Goal: Information Seeking & Learning: Check status

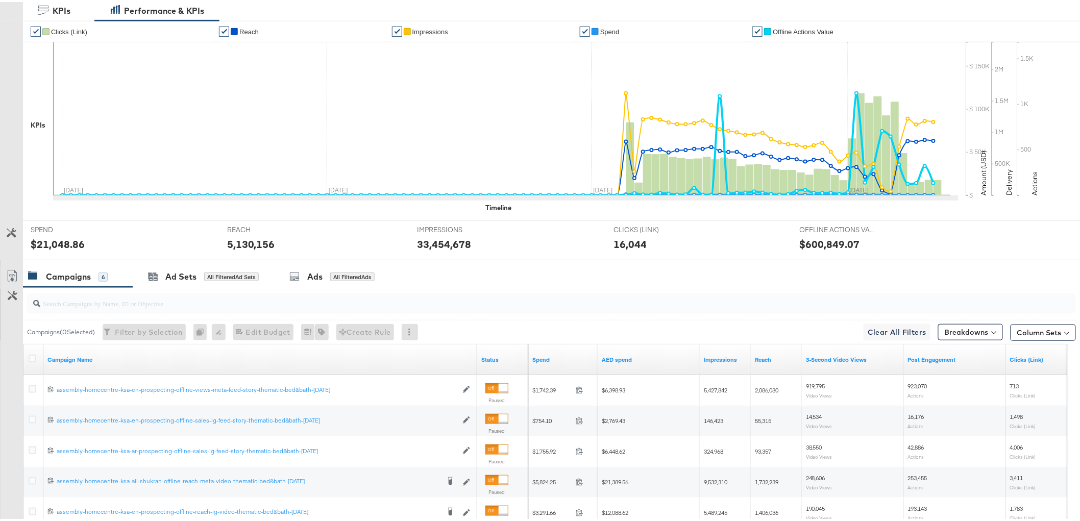
scroll to position [283, 0]
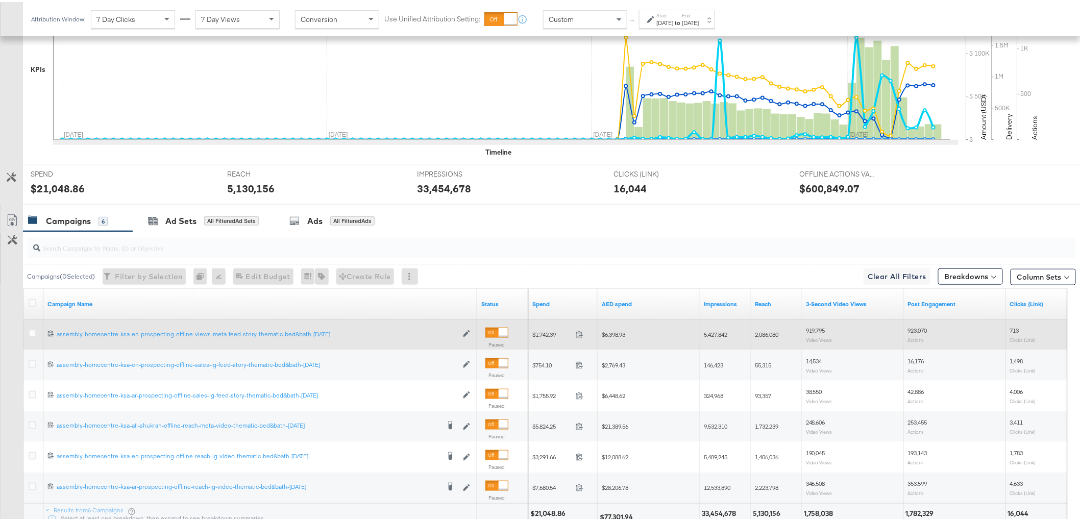
click at [620, 334] on span "$6,398.93" at bounding box center [613, 333] width 23 height 8
copy span "6,398.93"
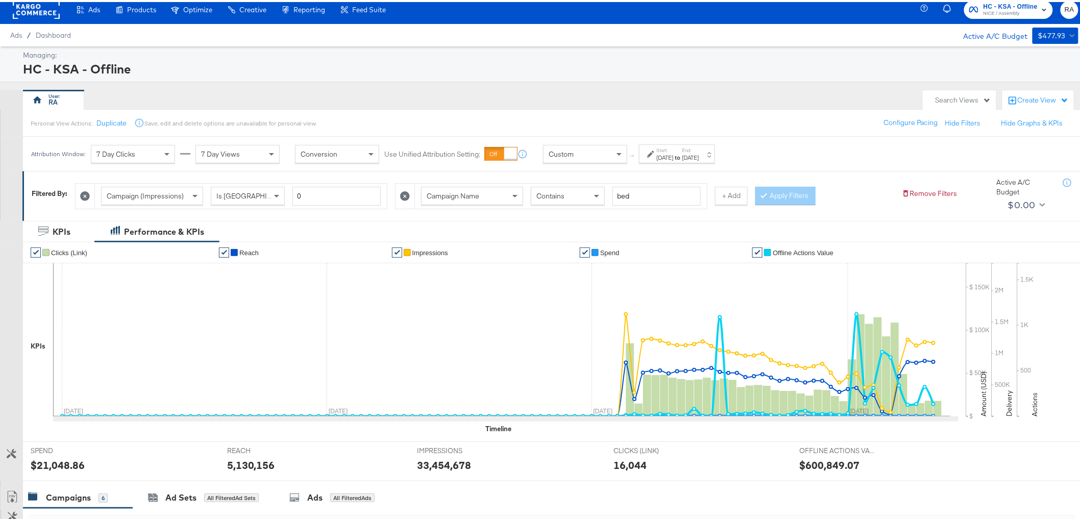
scroll to position [0, 0]
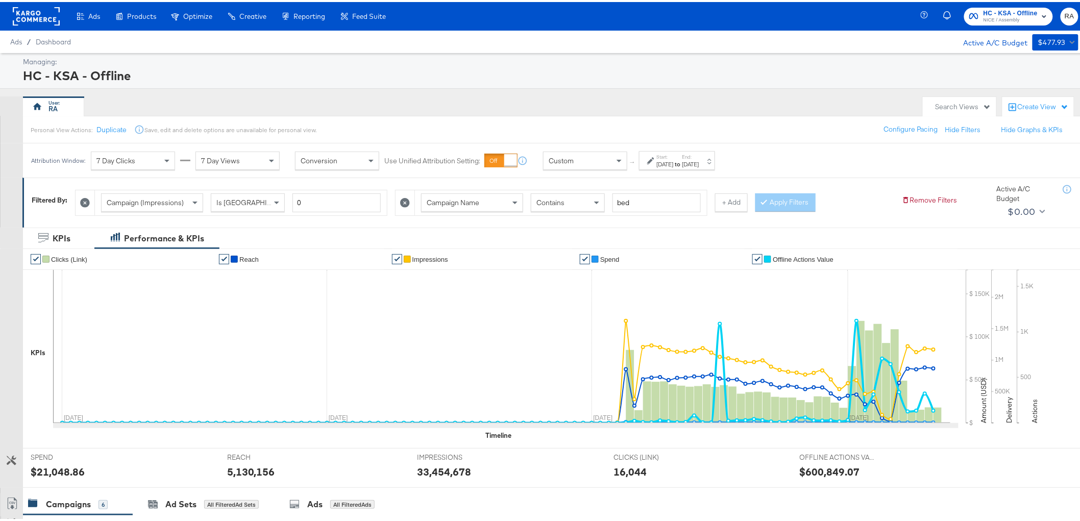
drag, startPoint x: 738, startPoint y: 200, endPoint x: 727, endPoint y: 205, distance: 11.9
click at [735, 201] on button "+ Add" at bounding box center [731, 200] width 33 height 18
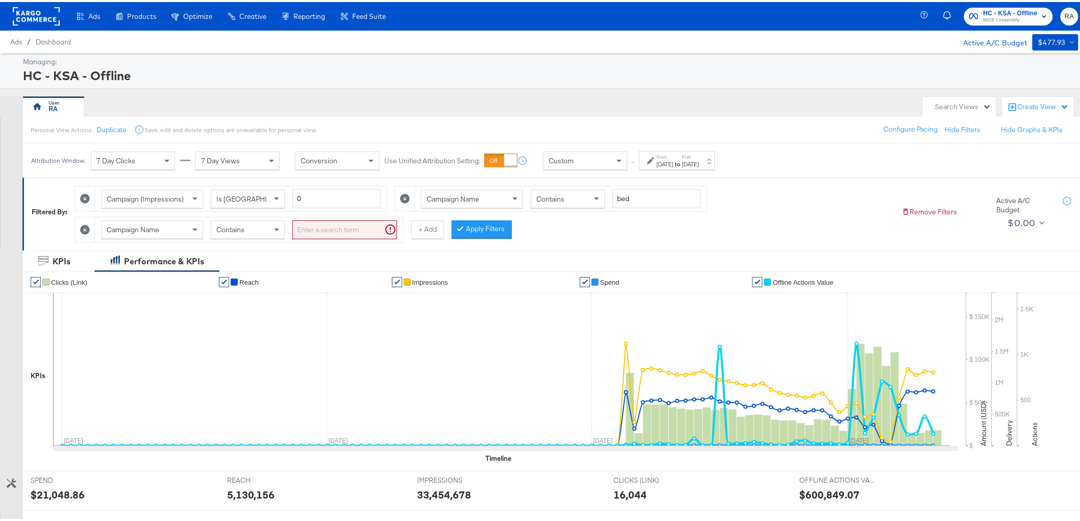
click at [318, 236] on input "search" at bounding box center [344, 227] width 105 height 19
type input "shukran"
click at [253, 230] on div "Contains" at bounding box center [247, 227] width 73 height 17
click at [489, 226] on button "Apply Filters" at bounding box center [465, 227] width 60 height 18
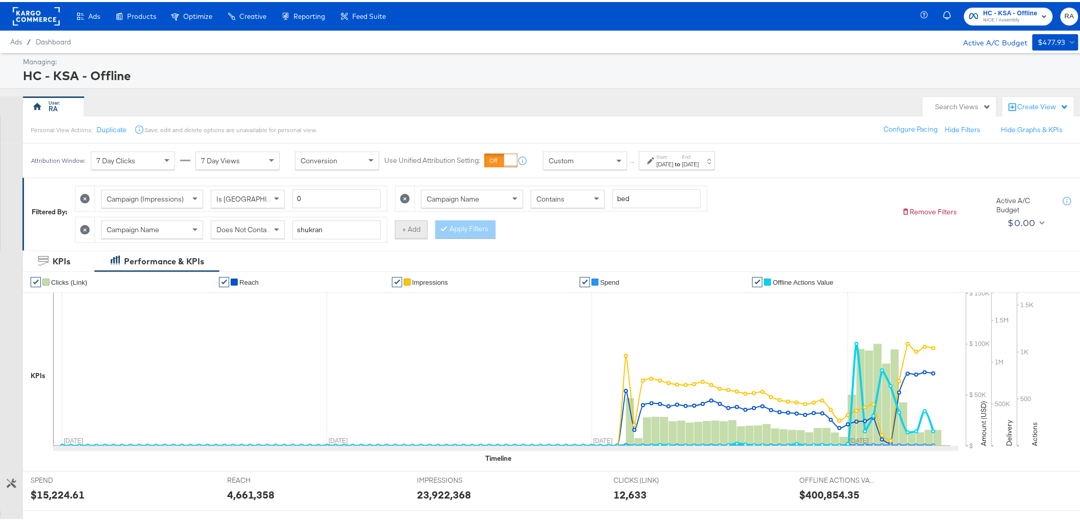
click at [412, 224] on button "+ Add" at bounding box center [411, 227] width 33 height 18
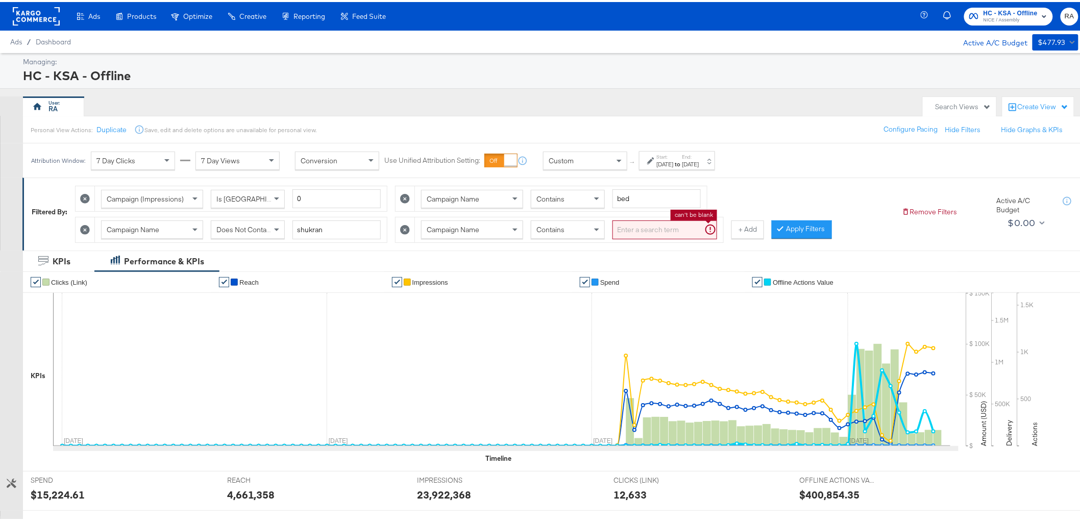
click at [636, 228] on input "search" at bounding box center [664, 227] width 105 height 19
type input "reach"
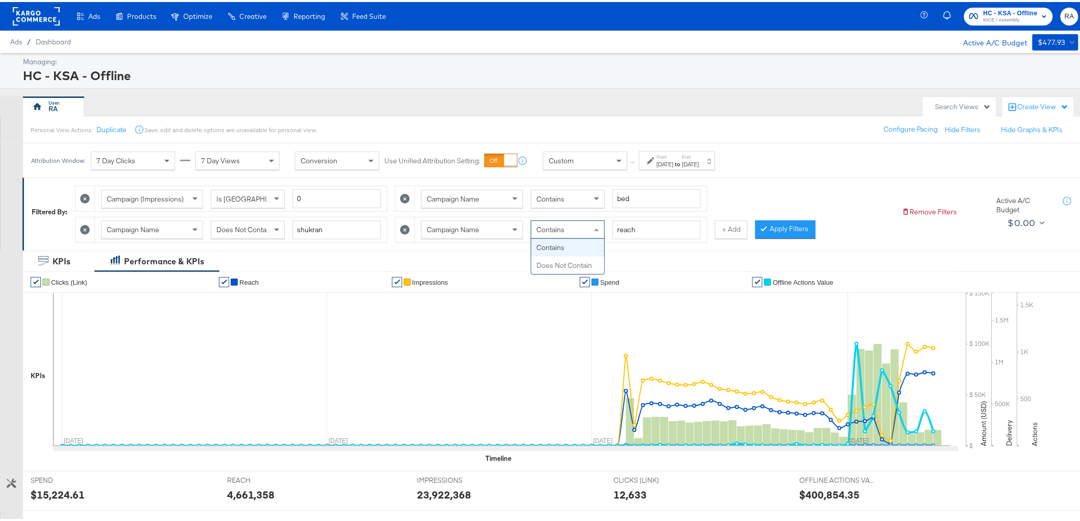
click at [580, 227] on div "Contains" at bounding box center [567, 227] width 73 height 17
click at [779, 227] on button "Apply Filters" at bounding box center [785, 227] width 60 height 18
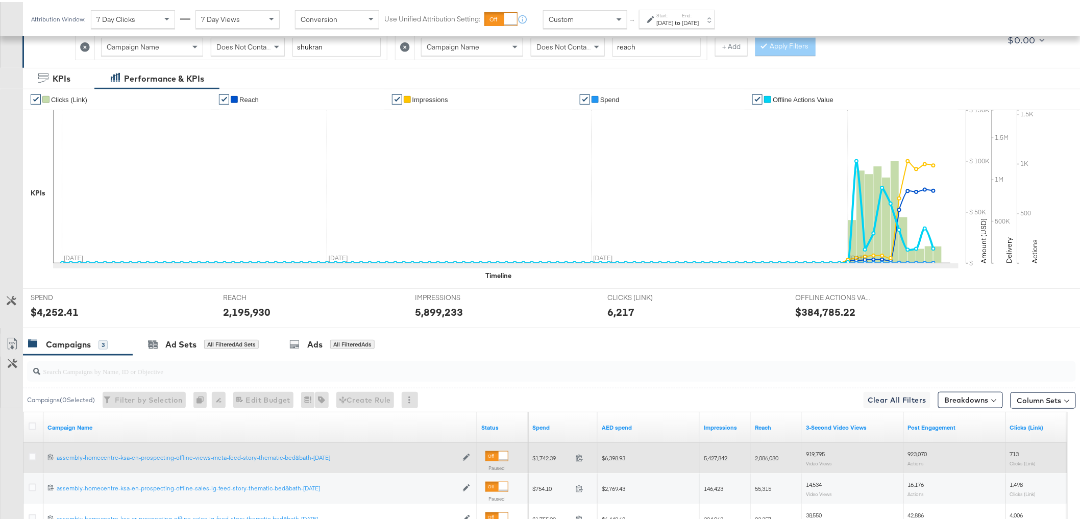
scroll to position [296, 0]
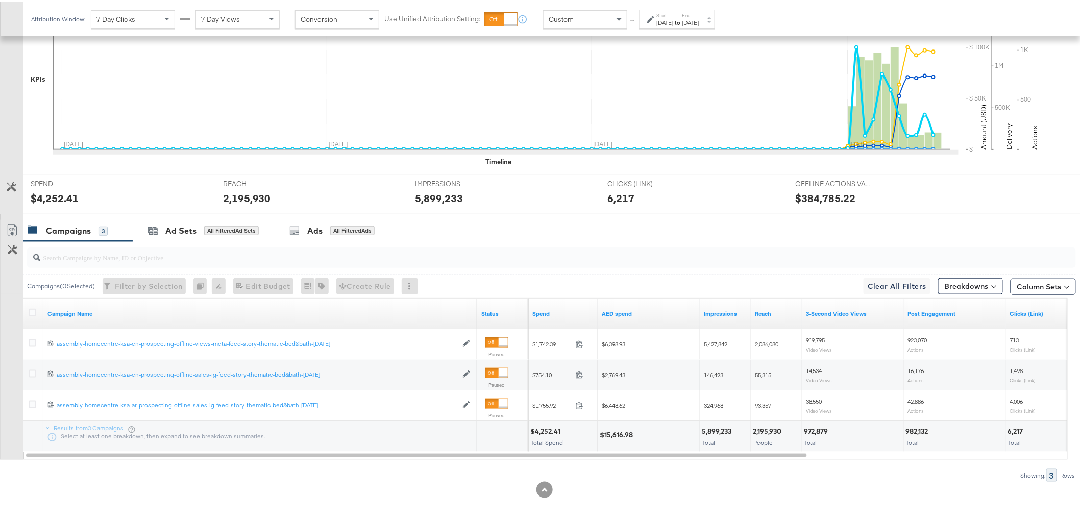
click at [617, 434] on div "$15,616.98" at bounding box center [618, 433] width 36 height 10
copy div "15,616.98"
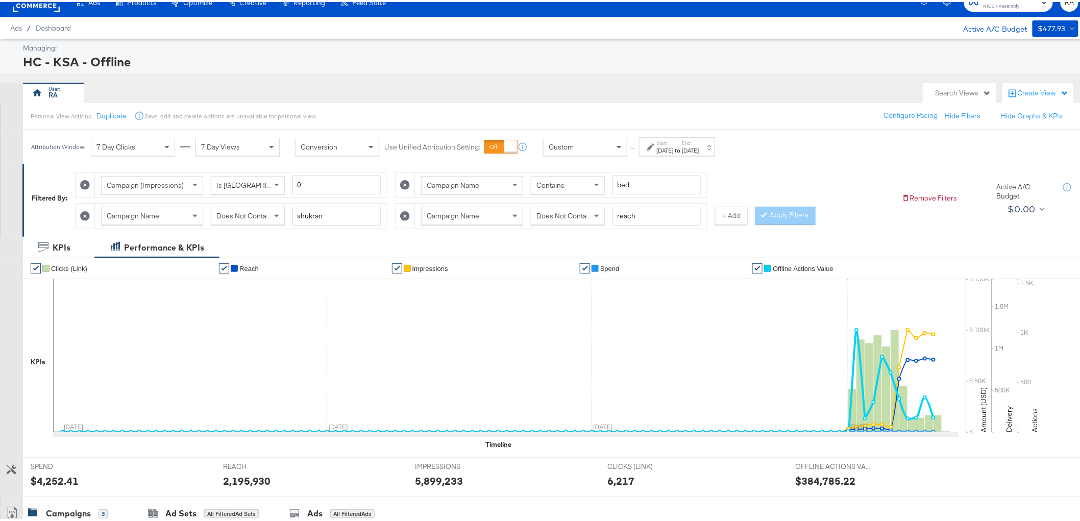
scroll to position [13, 0]
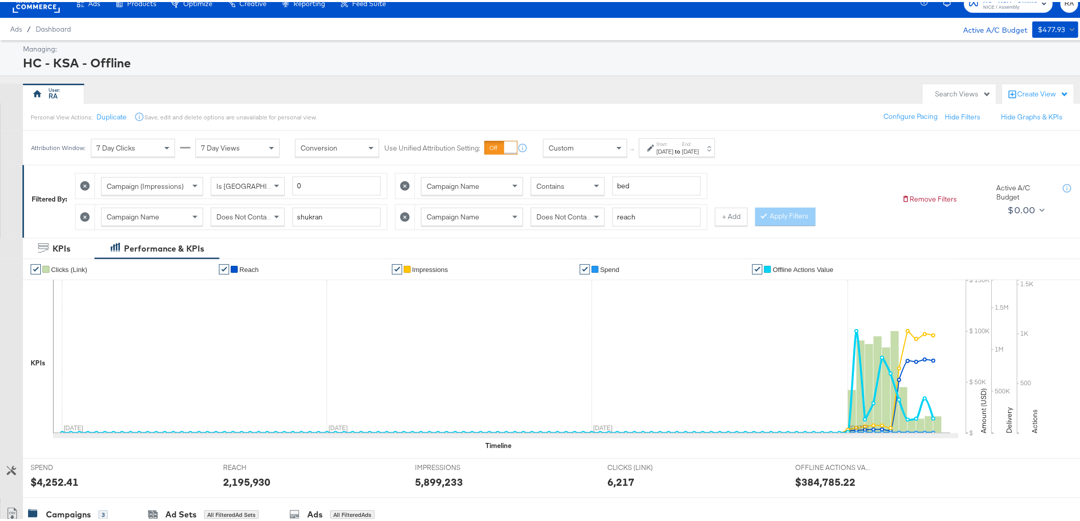
drag, startPoint x: 705, startPoint y: 134, endPoint x: 713, endPoint y: 143, distance: 11.9
click at [705, 134] on div "Attribution Window: 7 Day Clicks 7 Day Views Conversion Use Unified Attribution…" at bounding box center [375, 146] width 705 height 34
click at [699, 146] on div "[DATE]" at bounding box center [690, 149] width 17 height 8
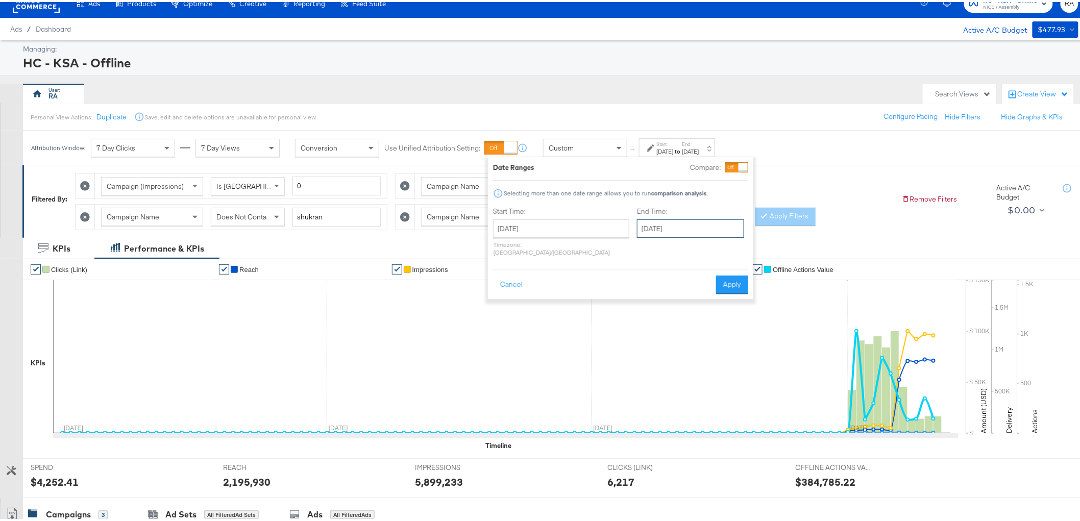
click at [695, 220] on input "[DATE]" at bounding box center [690, 226] width 107 height 18
click at [657, 307] on td "13" at bounding box center [665, 307] width 17 height 14
type input "[DATE]"
click at [732, 279] on button "Apply" at bounding box center [732, 283] width 32 height 18
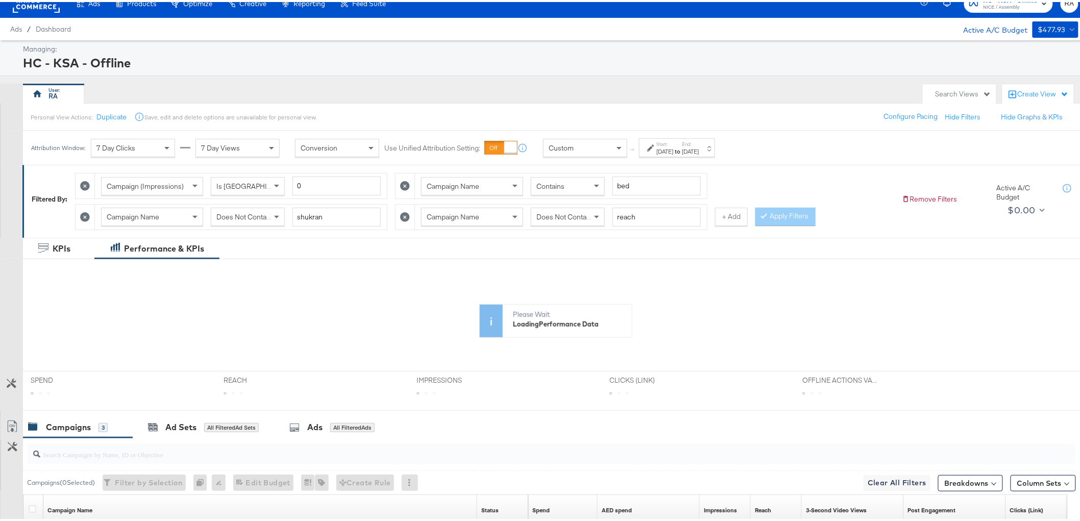
scroll to position [213, 0]
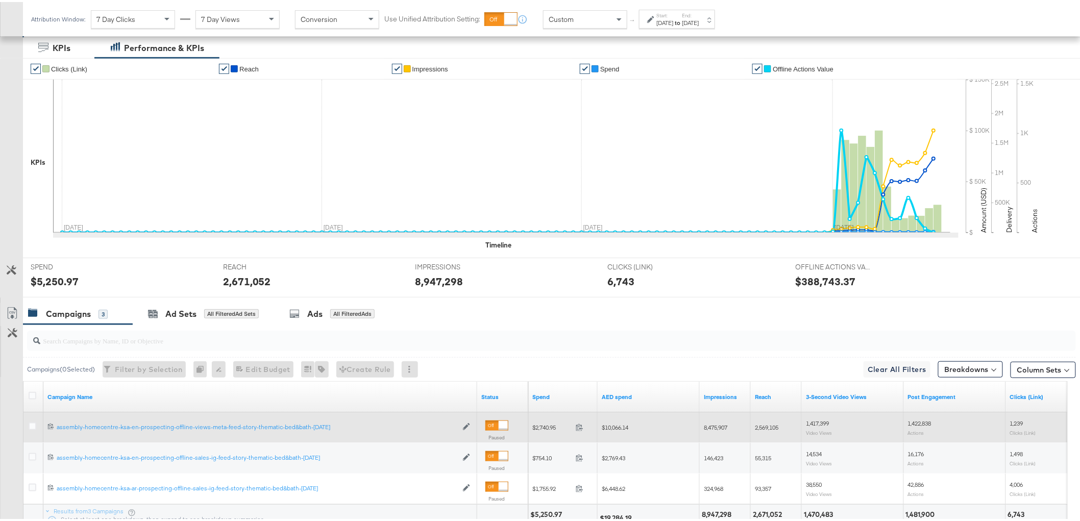
click at [628, 430] on div "$10,066.14" at bounding box center [649, 425] width 102 height 16
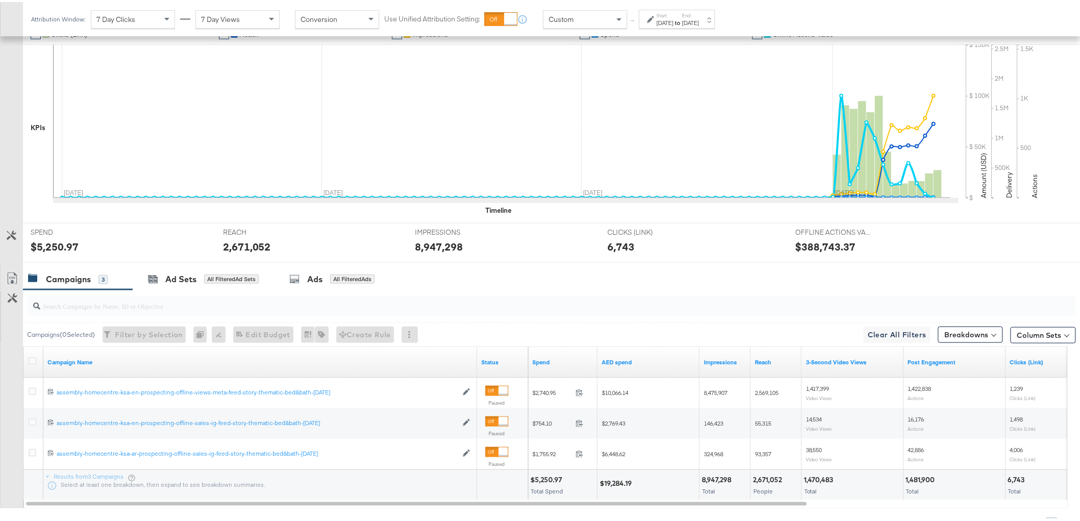
scroll to position [301, 0]
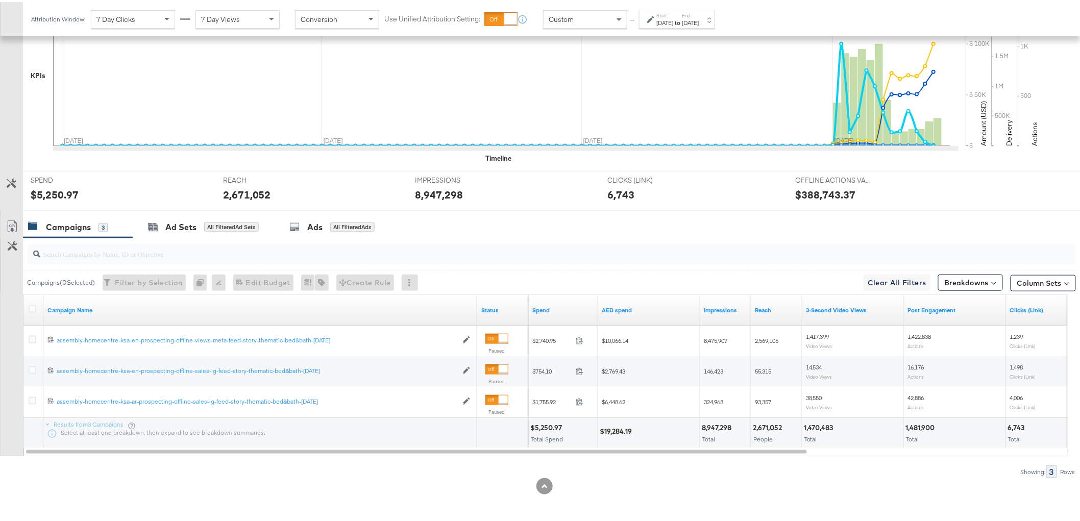
click at [622, 429] on div "$19,284.19" at bounding box center [617, 430] width 35 height 10
click at [611, 426] on div "$19,284.19" at bounding box center [617, 430] width 35 height 10
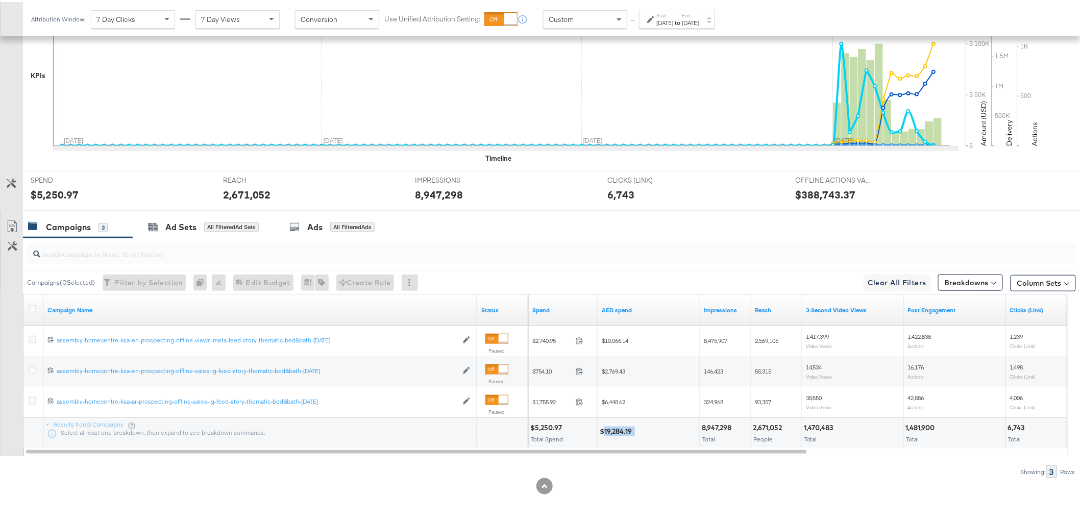
click at [611, 426] on div "$19,284.19" at bounding box center [617, 430] width 35 height 10
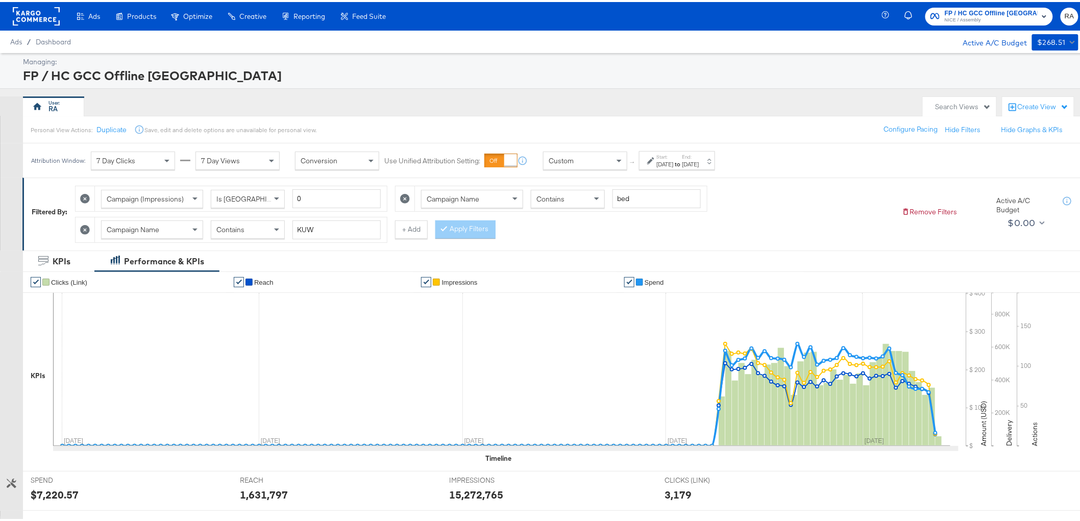
click at [699, 159] on div "Oct 12th 2025" at bounding box center [690, 162] width 17 height 8
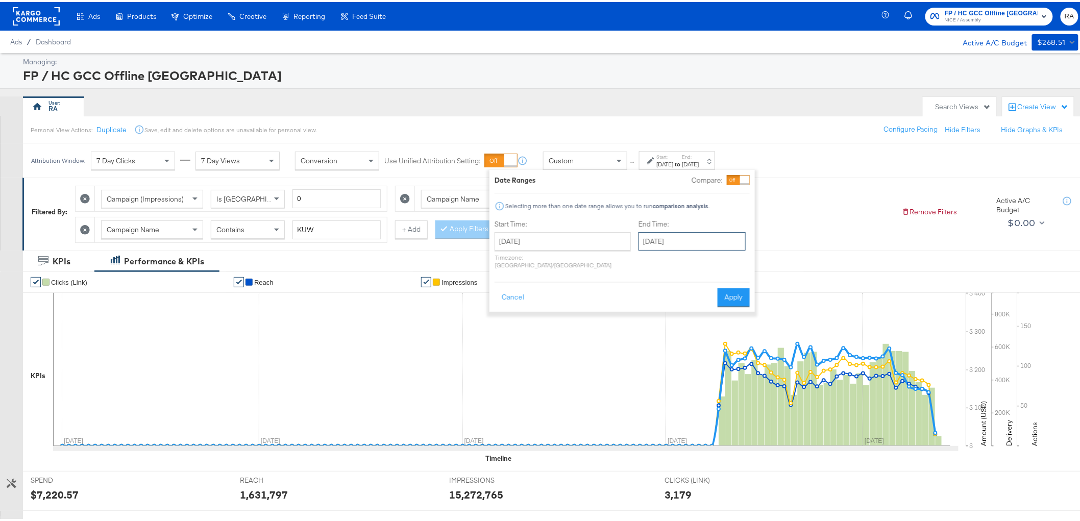
click at [700, 243] on input "October 12th 2025" at bounding box center [691, 239] width 107 height 18
click at [659, 315] on td "13" at bounding box center [667, 319] width 17 height 14
type input "[DATE]"
click at [731, 280] on div "Cancel Apply" at bounding box center [621, 292] width 255 height 25
click at [732, 286] on button "Apply" at bounding box center [733, 295] width 32 height 18
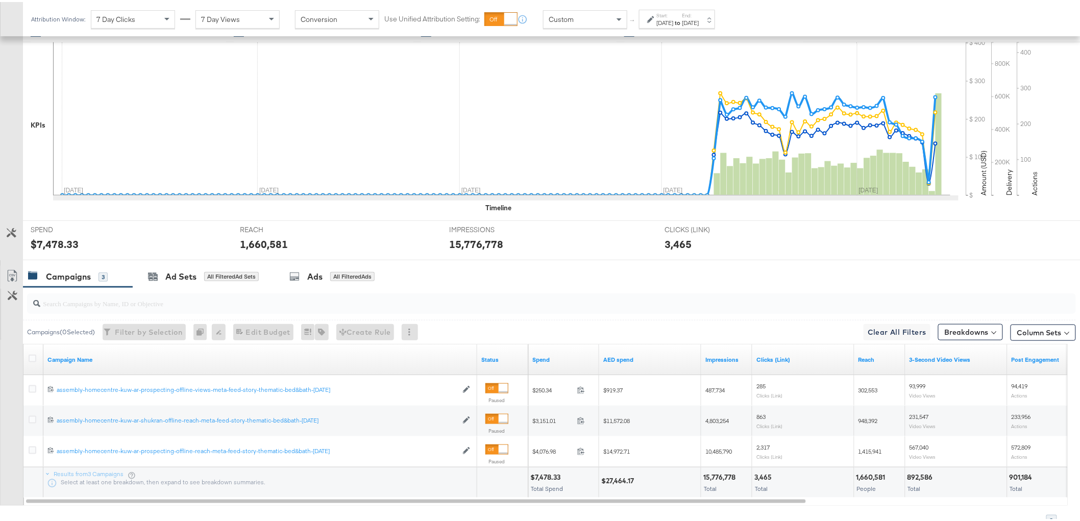
scroll to position [301, 0]
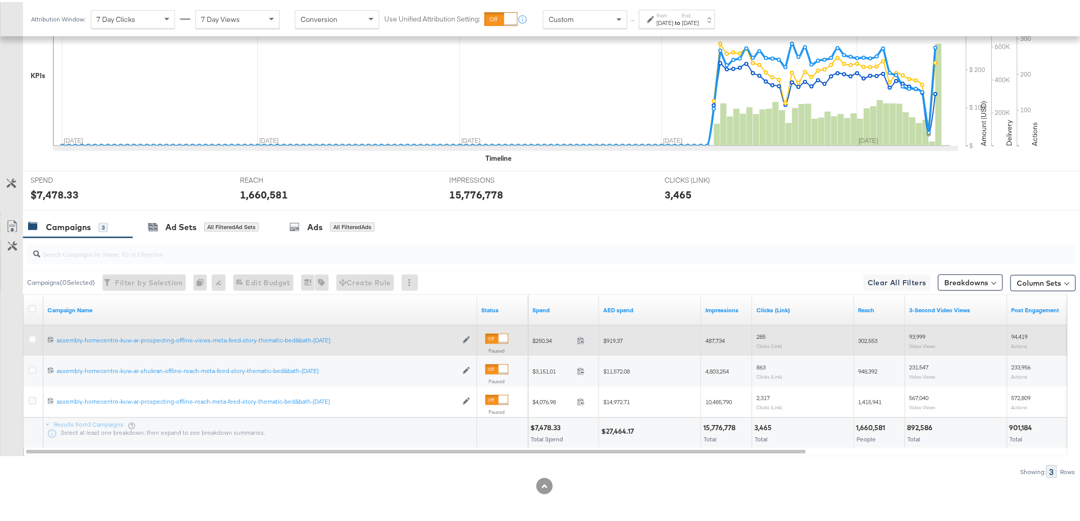
click at [609, 338] on span "$919.37" at bounding box center [612, 339] width 19 height 8
click at [614, 337] on span "$919.37" at bounding box center [612, 339] width 19 height 8
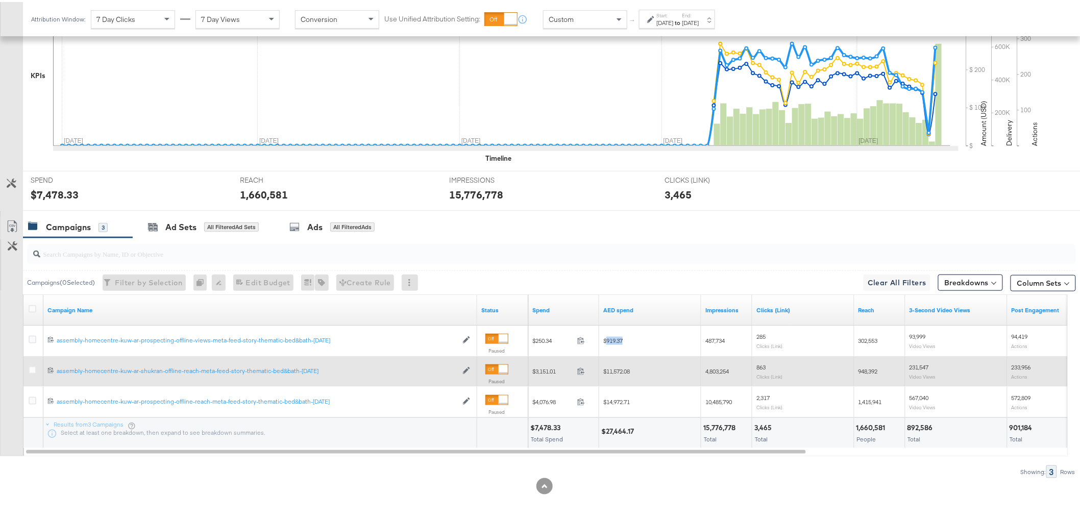
copy span "919.37"
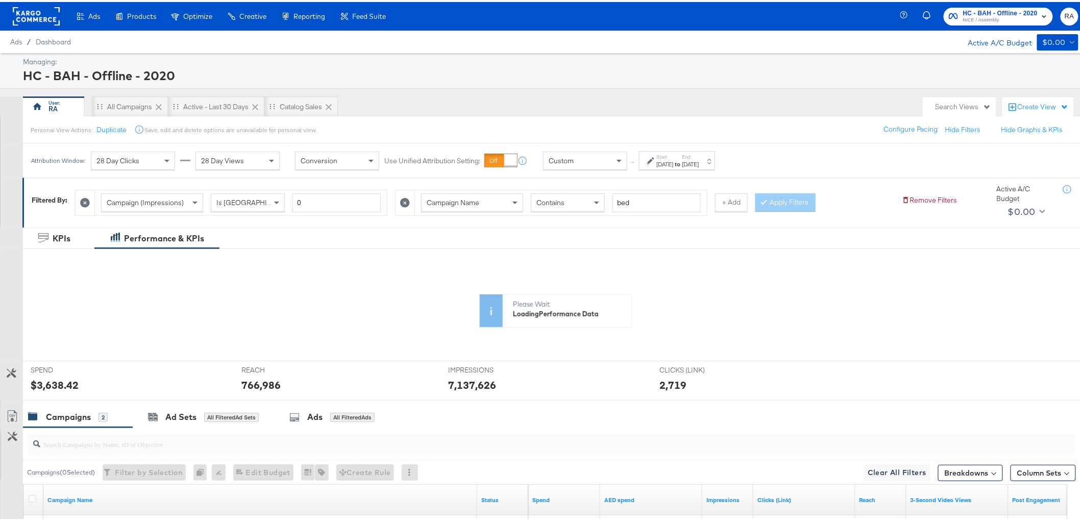
click at [699, 162] on div "Oct 12th 2025" at bounding box center [690, 162] width 17 height 8
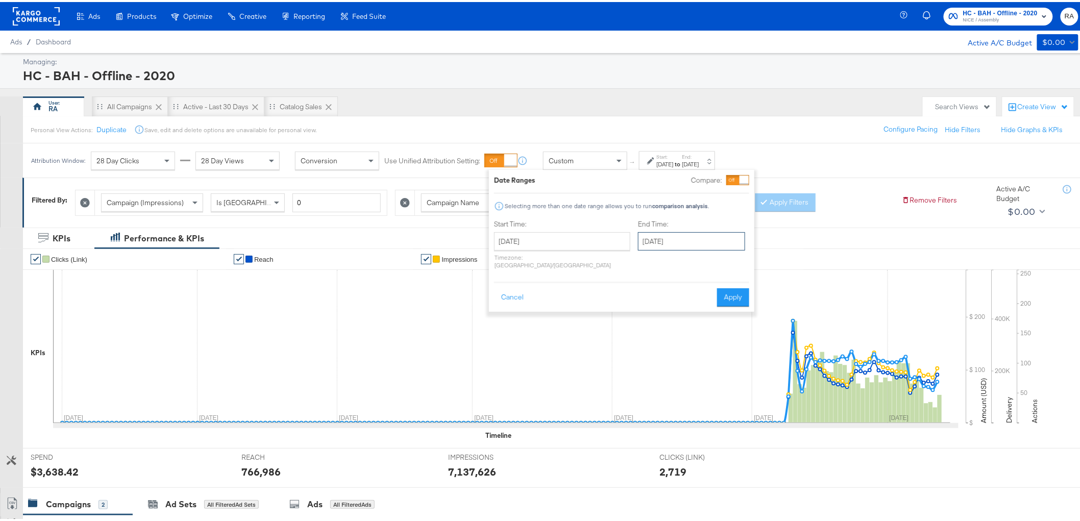
click at [689, 247] on input "October 12th 2025" at bounding box center [691, 239] width 107 height 18
click at [641, 320] on td "12" at bounding box center [649, 319] width 17 height 14
click at [679, 251] on div "End Time: October 12th 2025 ‹ October 2025 › Su Mo Tu We Th Fr Sa 28 29 30 1 2 …" at bounding box center [693, 244] width 111 height 54
click at [681, 244] on input "October 12th 2025" at bounding box center [691, 239] width 107 height 18
click at [658, 317] on td "13" at bounding box center [666, 319] width 17 height 14
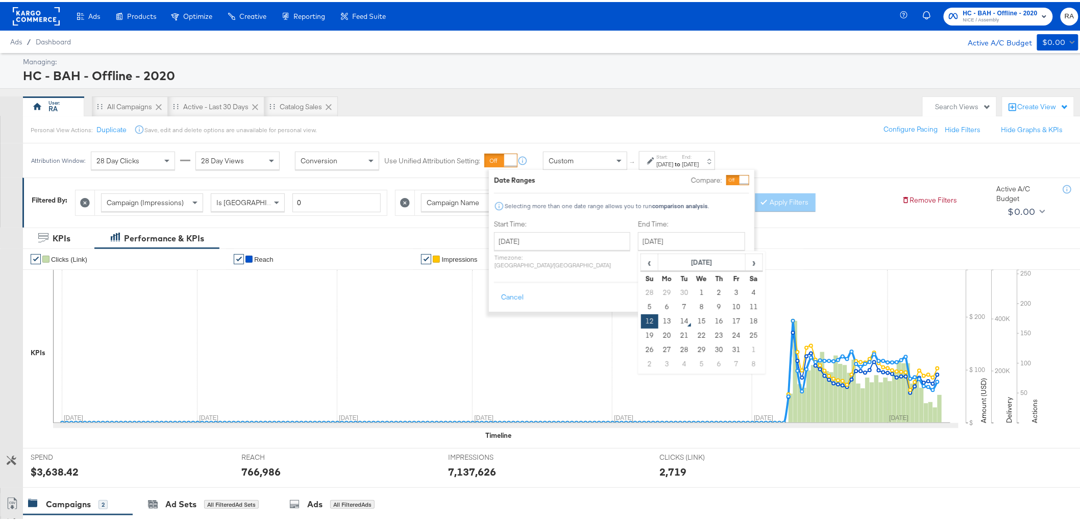
type input "[DATE]"
click at [744, 290] on button "Apply" at bounding box center [733, 295] width 32 height 18
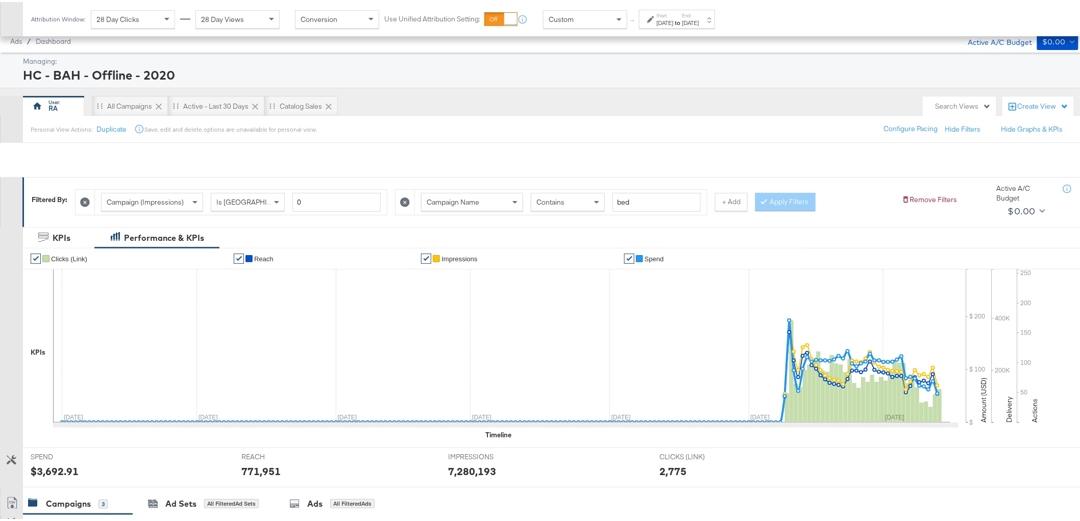
scroll to position [278, 0]
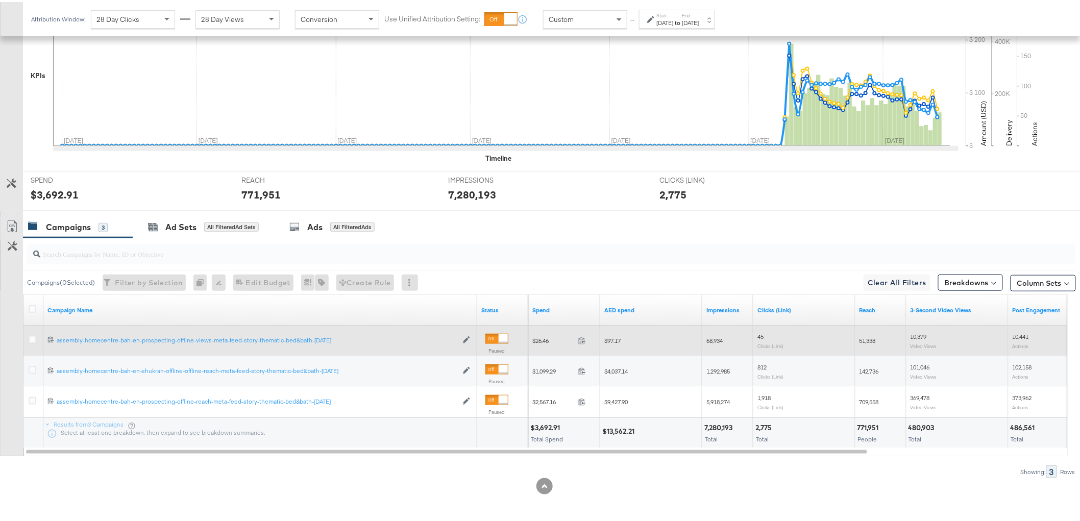
click at [614, 338] on span "$97.17" at bounding box center [612, 339] width 16 height 8
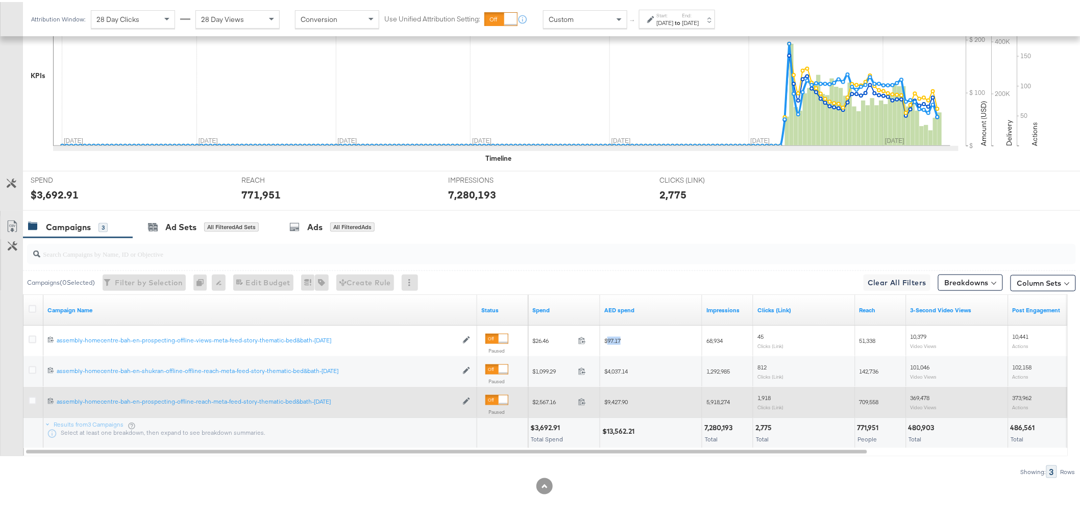
copy span "97.17"
